Goal: Transaction & Acquisition: Purchase product/service

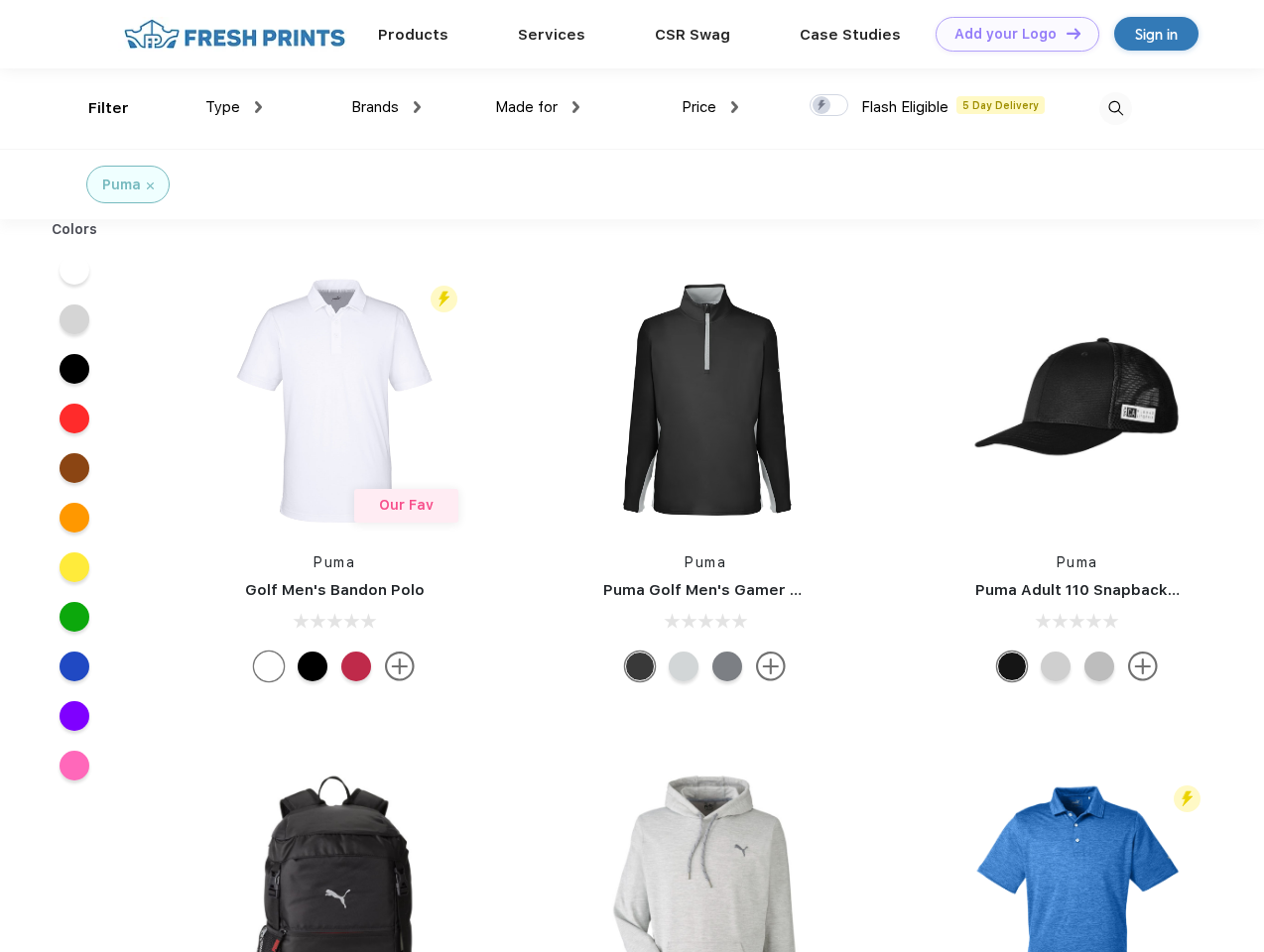
click at [1010, 34] on link "Add your Logo Design Tool" at bounding box center [1017, 34] width 164 height 35
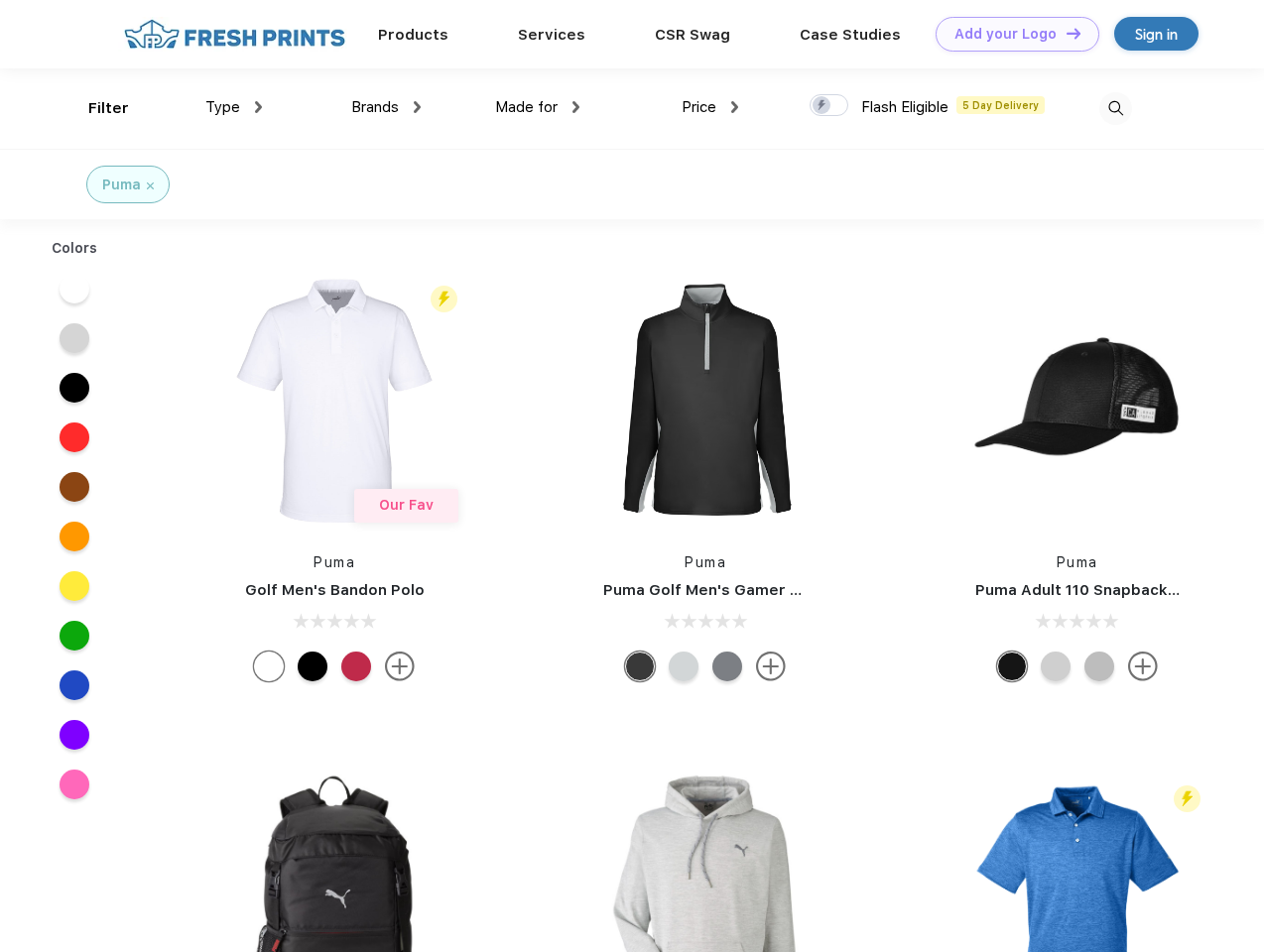
click at [0, 0] on div "Design Tool" at bounding box center [0, 0] width 0 height 0
click at [1064, 33] on link "Add your Logo Design Tool" at bounding box center [1017, 34] width 164 height 35
click at [95, 108] on div "Filter" at bounding box center [108, 108] width 41 height 23
click at [234, 107] on span "Type" at bounding box center [222, 107] width 35 height 18
click at [386, 107] on span "Brands" at bounding box center [375, 107] width 48 height 18
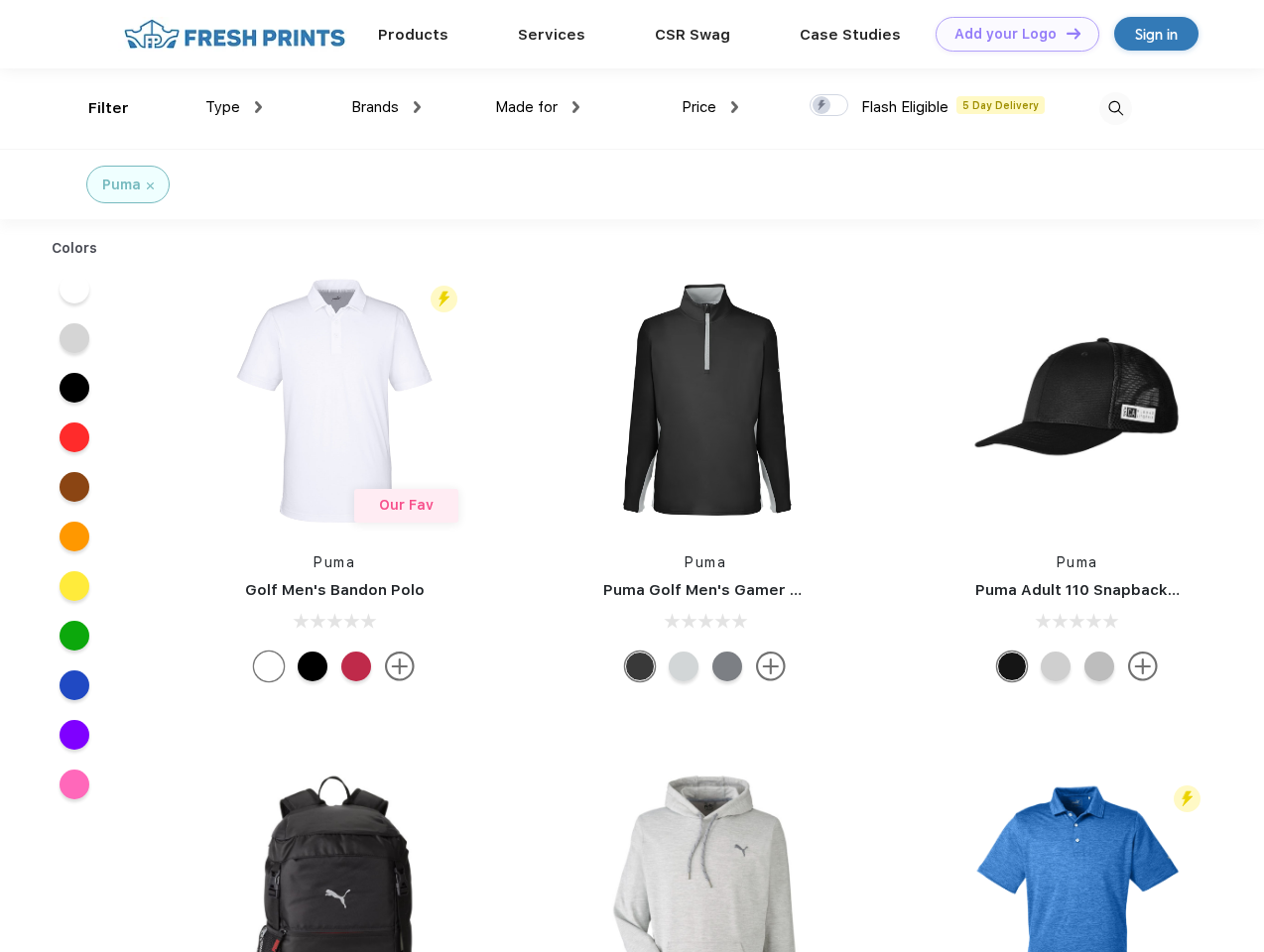
click at [538, 107] on span "Made for" at bounding box center [526, 107] width 63 height 18
click at [710, 107] on span "Price" at bounding box center [698, 107] width 35 height 18
click at [829, 106] on div at bounding box center [828, 105] width 39 height 22
click at [822, 106] on input "checkbox" at bounding box center [815, 99] width 13 height 13
click at [1115, 108] on img at bounding box center [1115, 108] width 33 height 33
